Goal: Find specific page/section: Find specific page/section

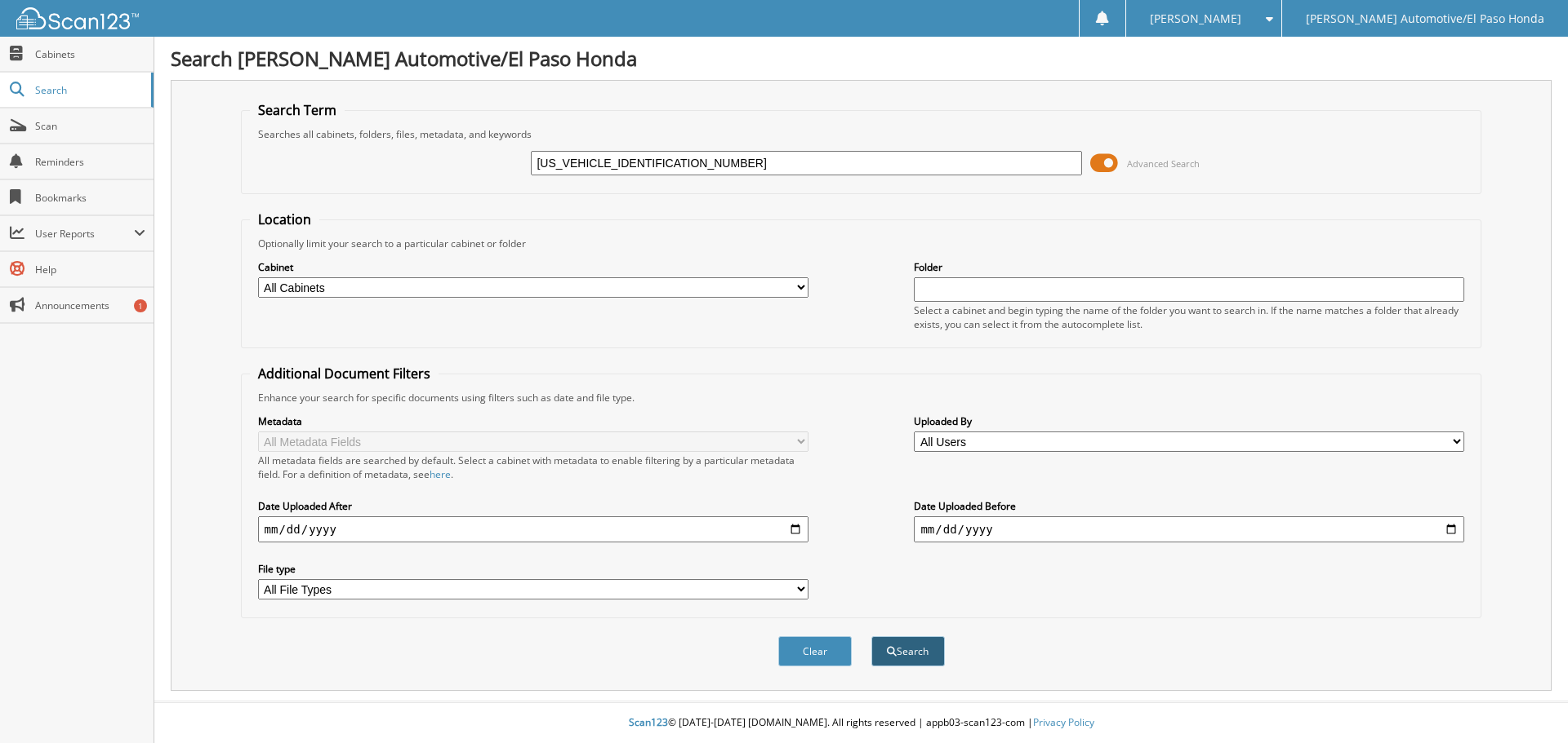
type input "[US_VEHICLE_IDENTIFICATION_NUMBER]"
click at [896, 658] on button "Search" at bounding box center [907, 652] width 74 height 30
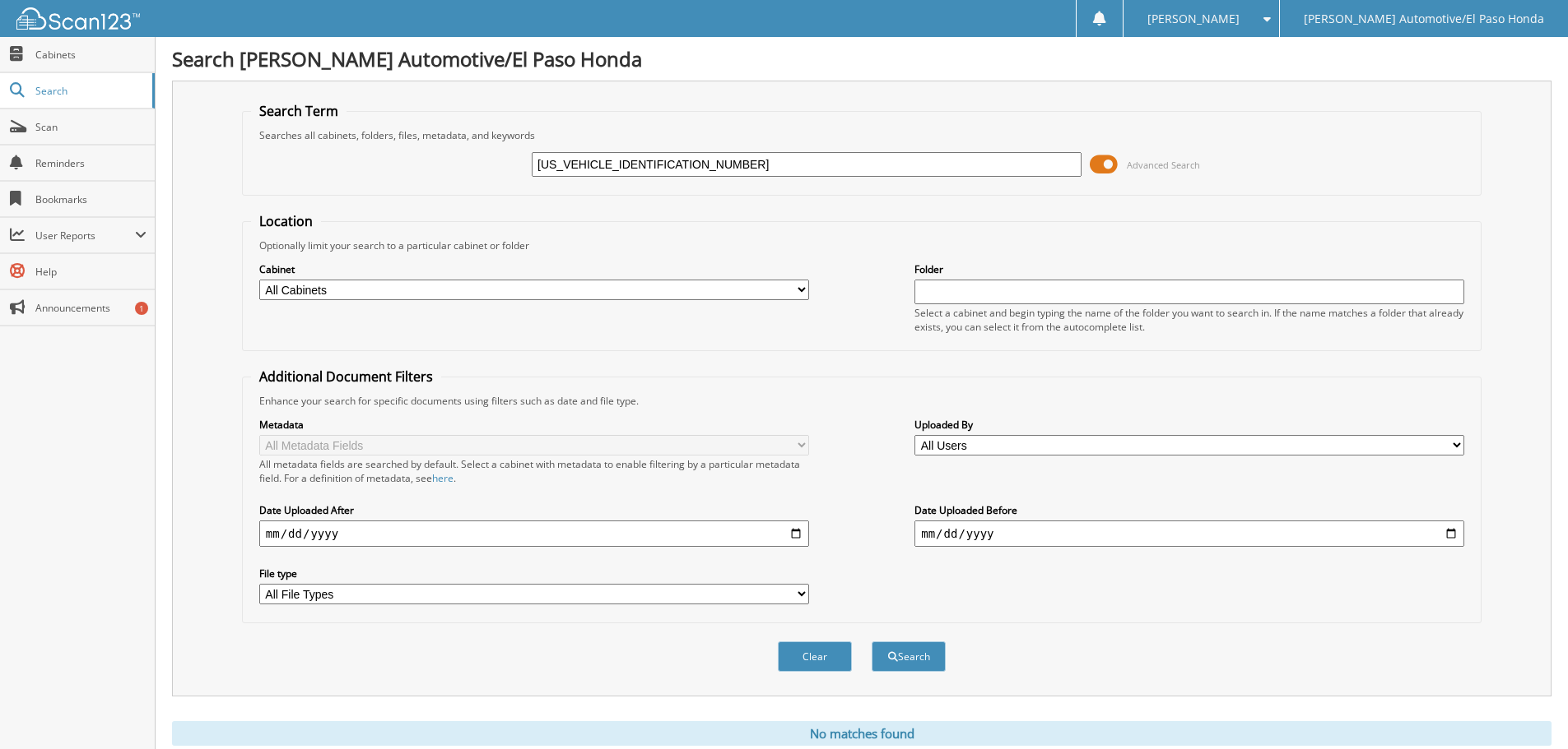
click at [1104, 165] on span at bounding box center [1103, 164] width 28 height 25
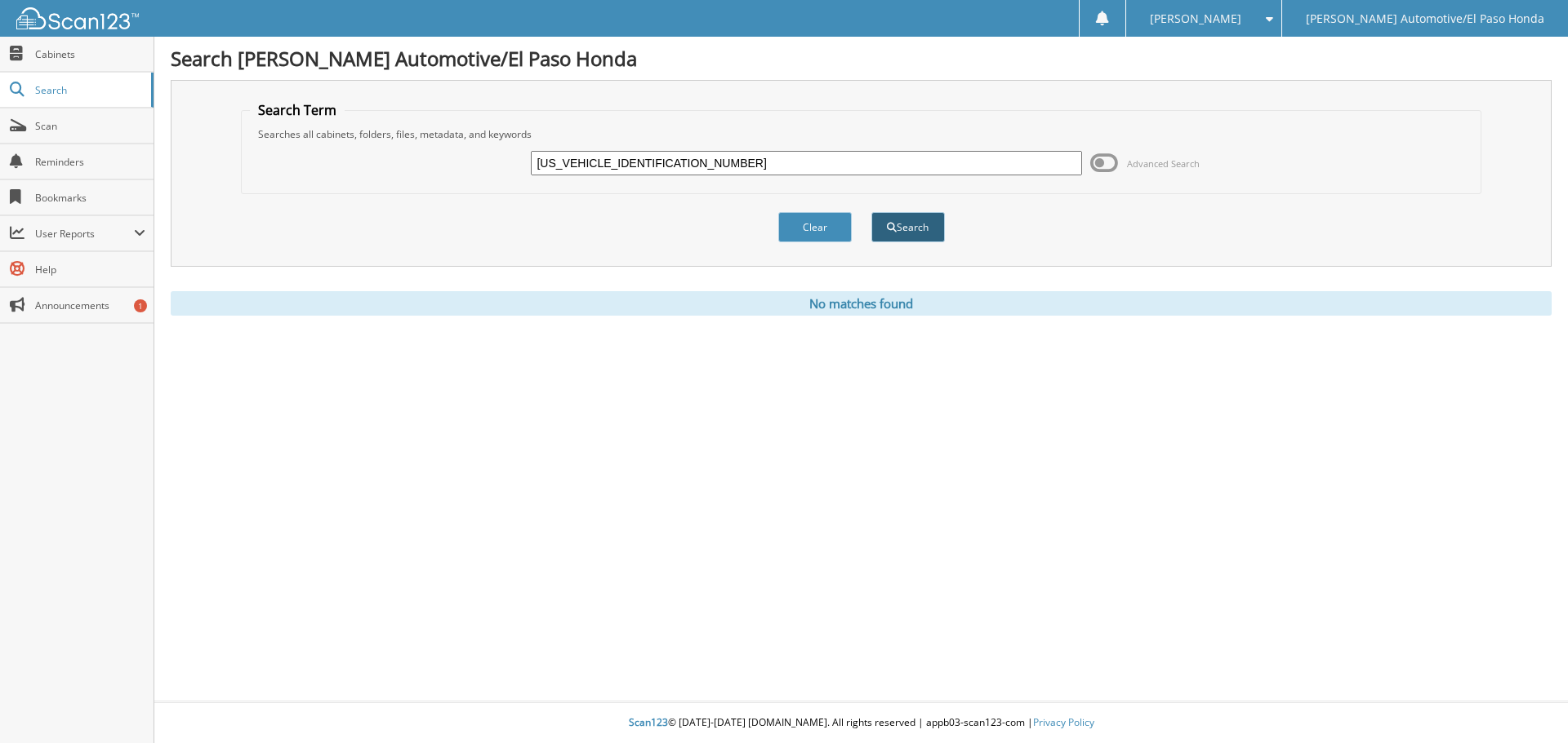
click at [897, 221] on button "Search" at bounding box center [907, 227] width 74 height 30
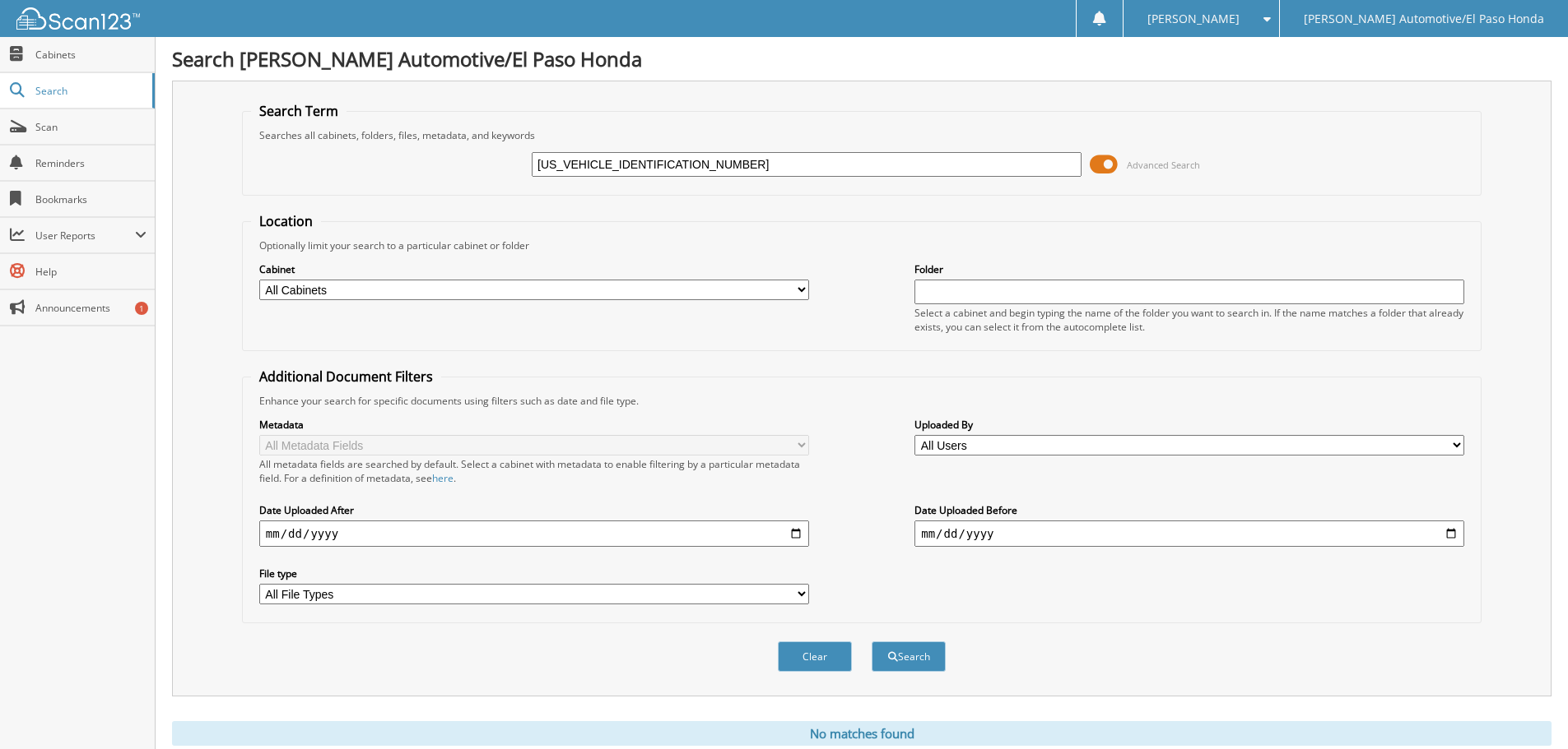
click at [600, 164] on input "[US_VEHICLE_IDENTIFICATION_NUMBER]" at bounding box center [807, 164] width 550 height 25
type input "JKC62452"
click at [937, 646] on button "Search" at bounding box center [908, 657] width 74 height 31
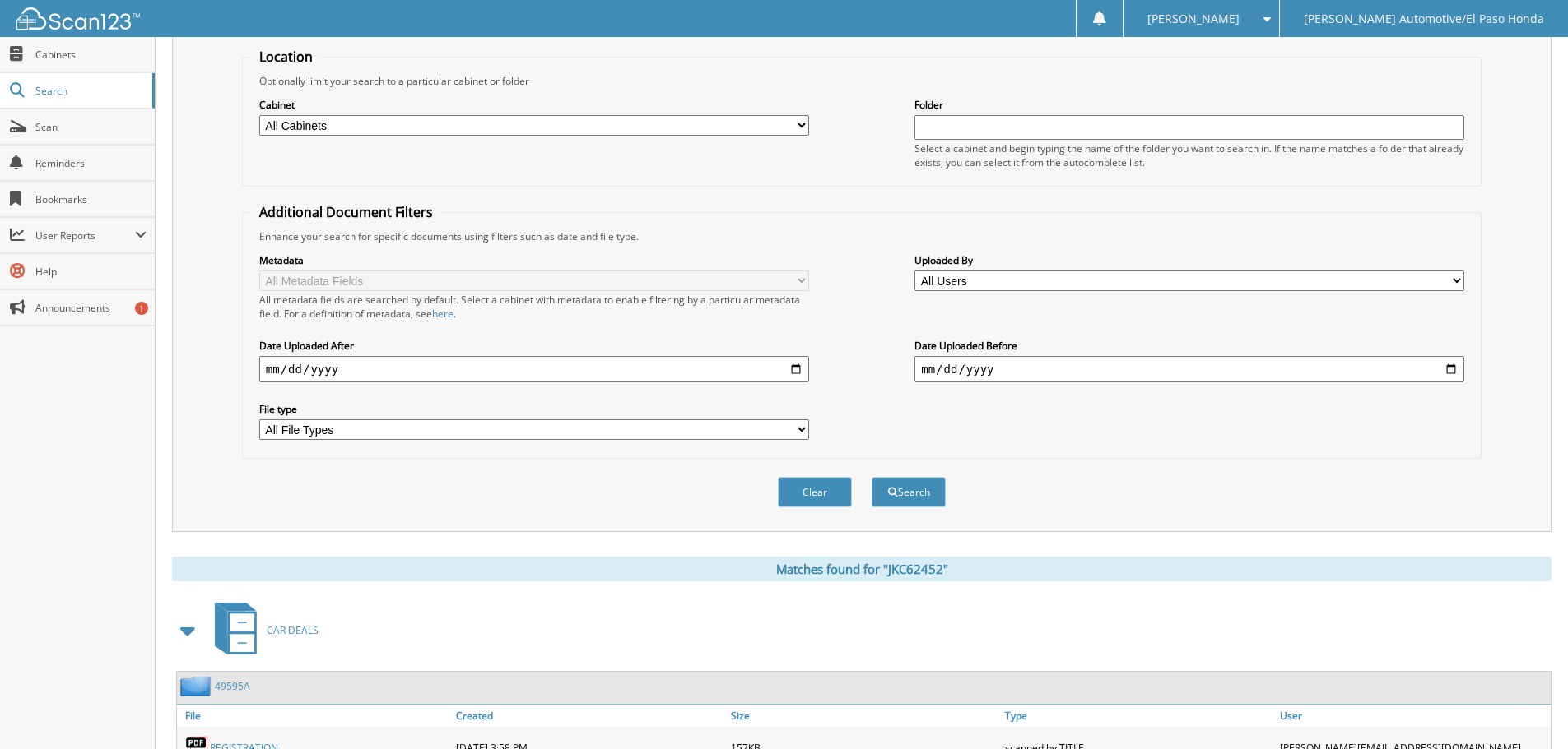
scroll to position [330, 0]
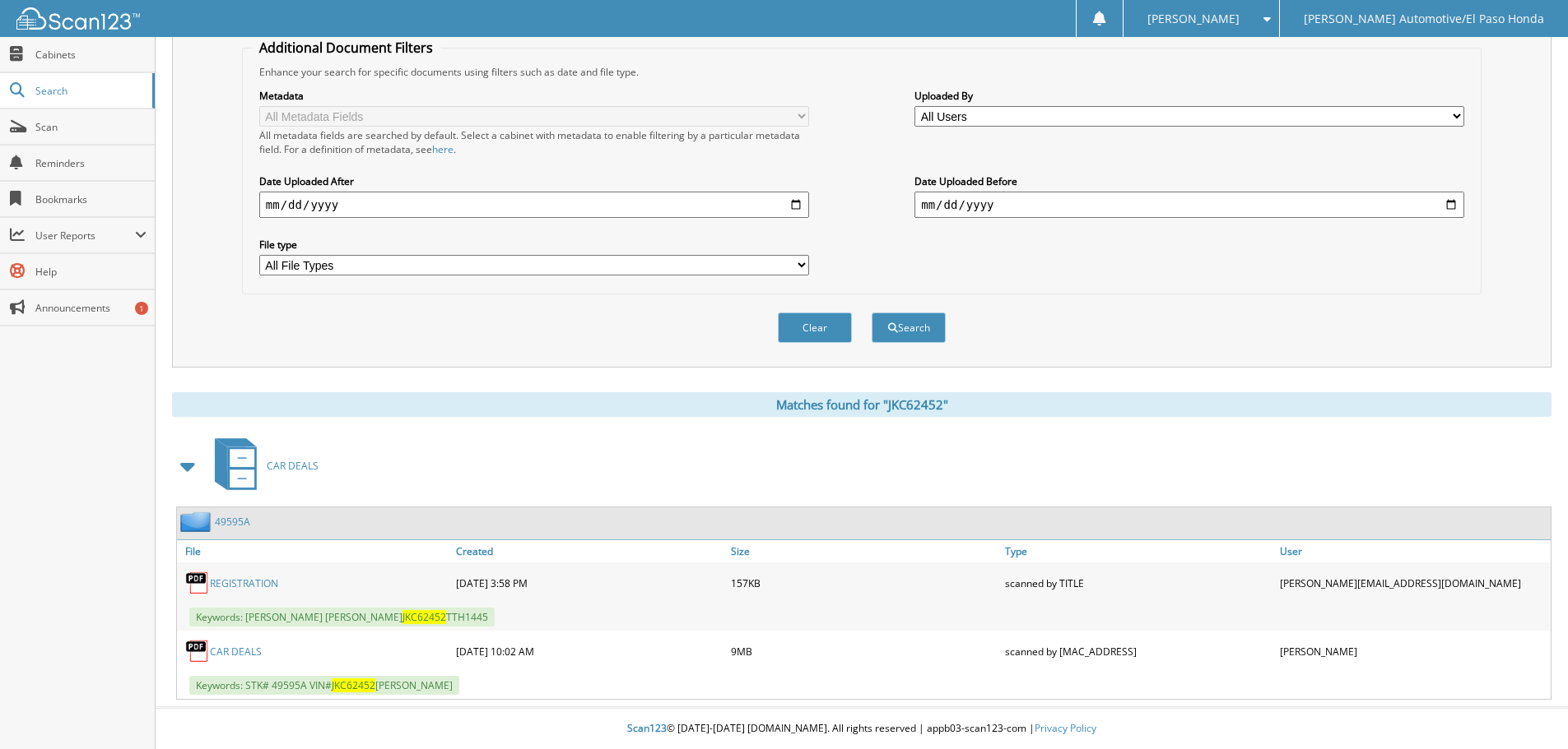
click at [239, 648] on link "CAR DEALS" at bounding box center [235, 652] width 52 height 14
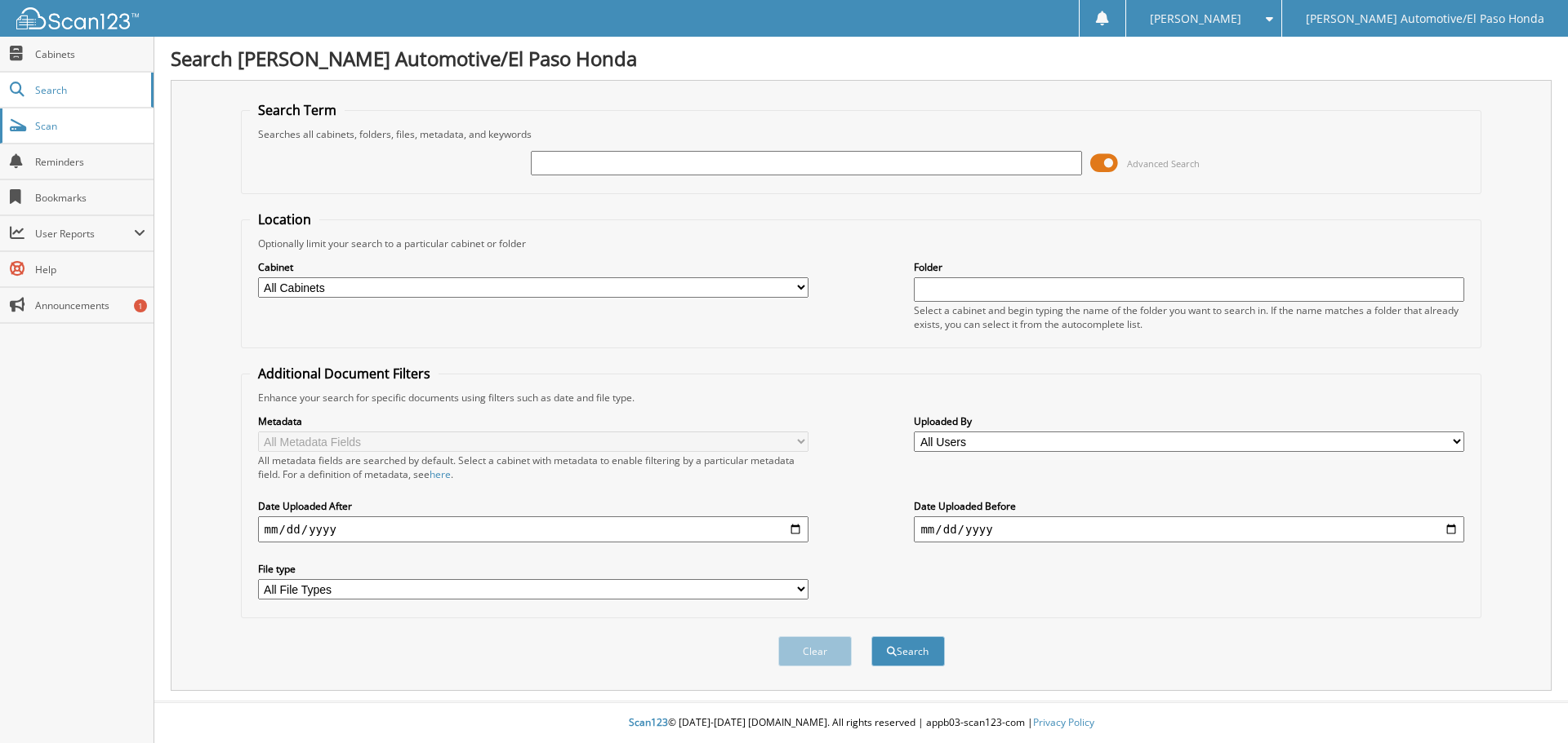
click at [104, 123] on span "Scan" at bounding box center [90, 126] width 110 height 14
